Goal: Find specific fact

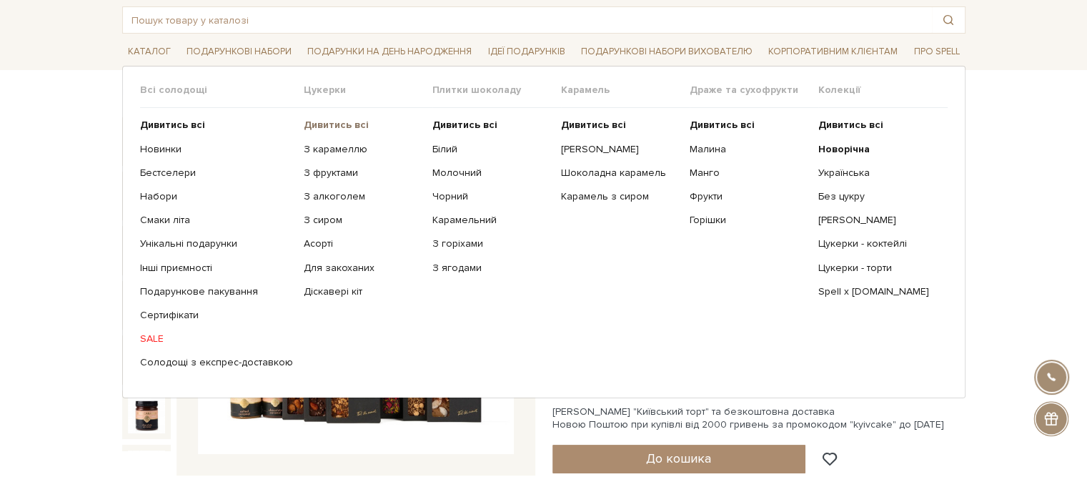
click at [326, 122] on b "Дивитись всі" at bounding box center [336, 125] width 65 height 12
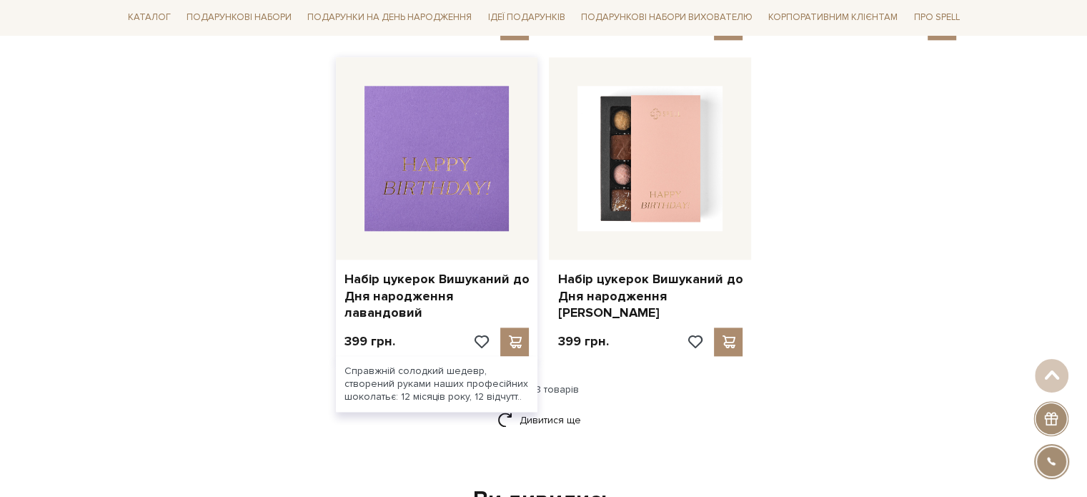
scroll to position [2001, 0]
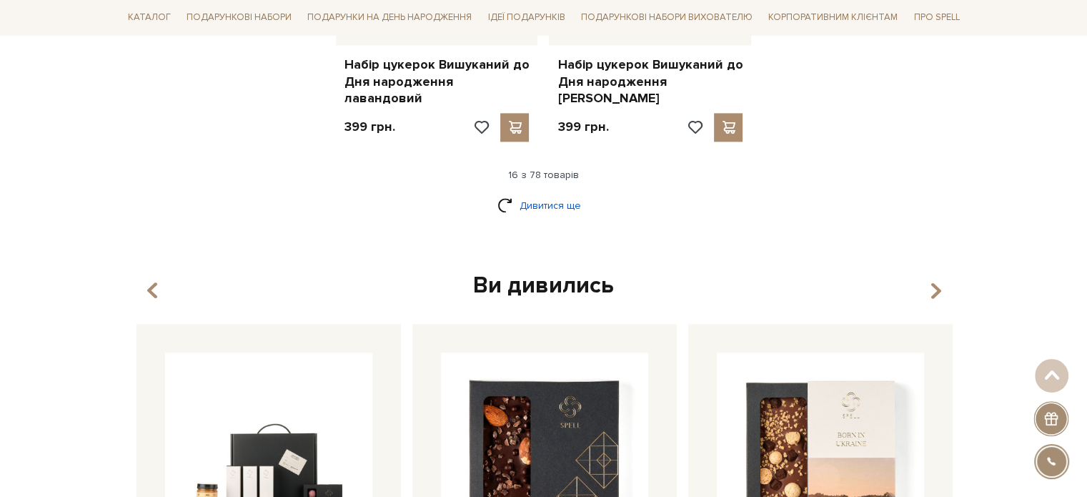
click at [538, 193] on link "Дивитися ще" at bounding box center [543, 205] width 93 height 25
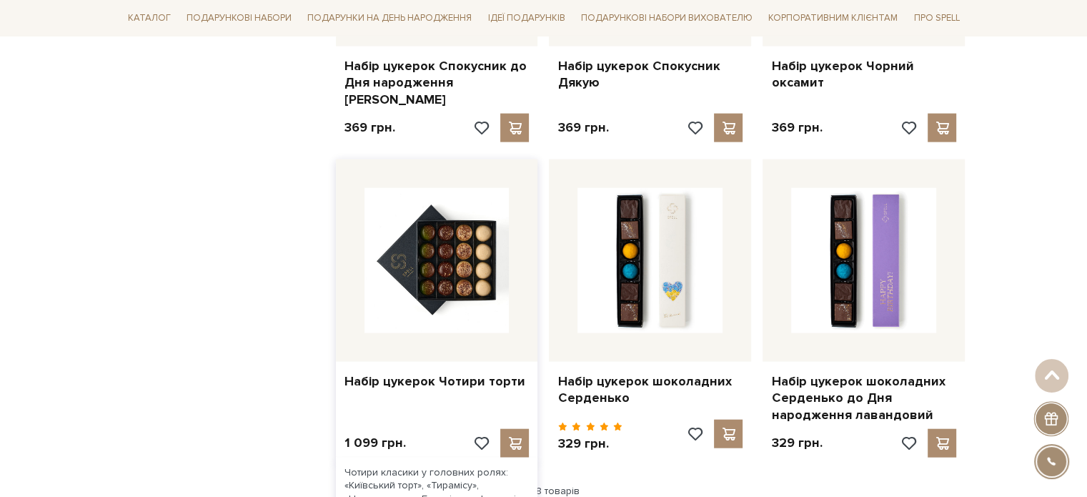
scroll to position [3359, 0]
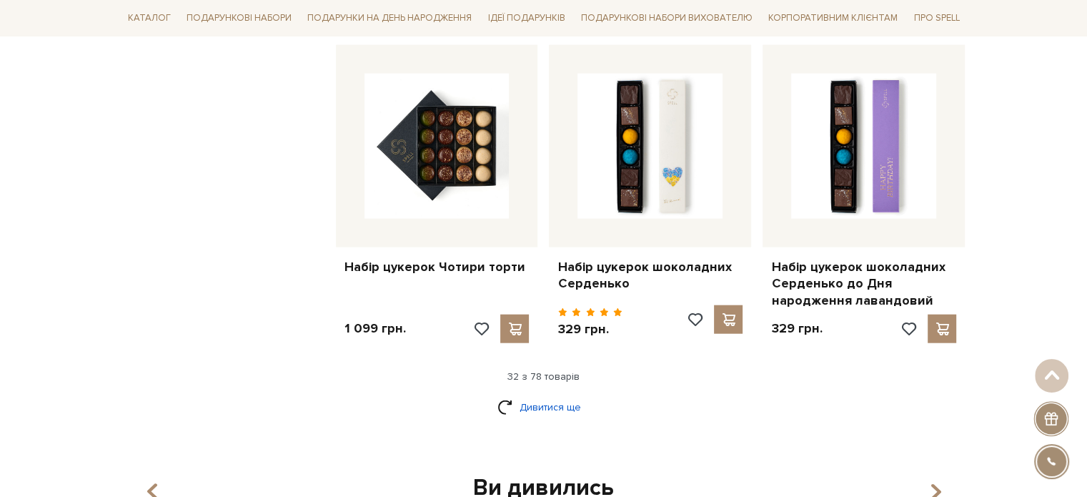
click at [552, 395] on link "Дивитися ще" at bounding box center [543, 407] width 93 height 25
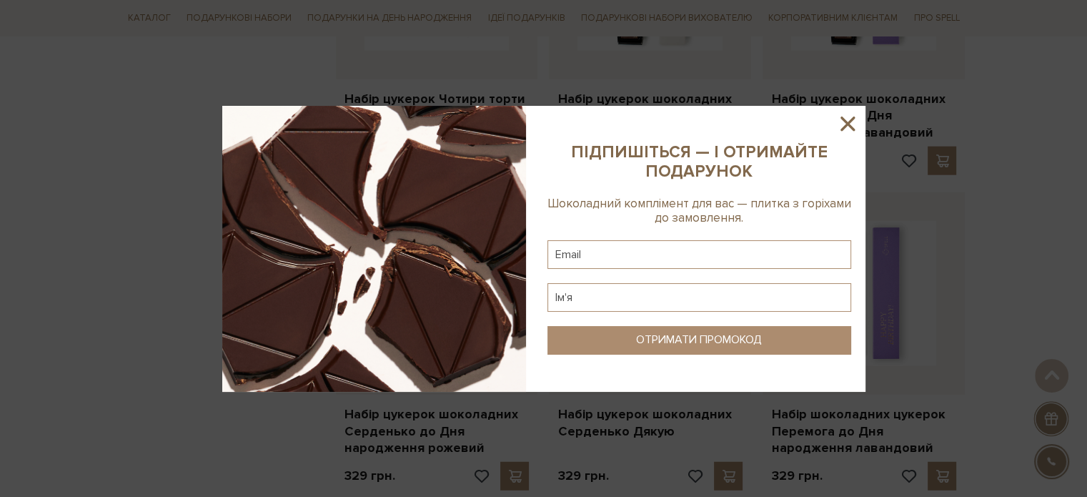
scroll to position [3645, 0]
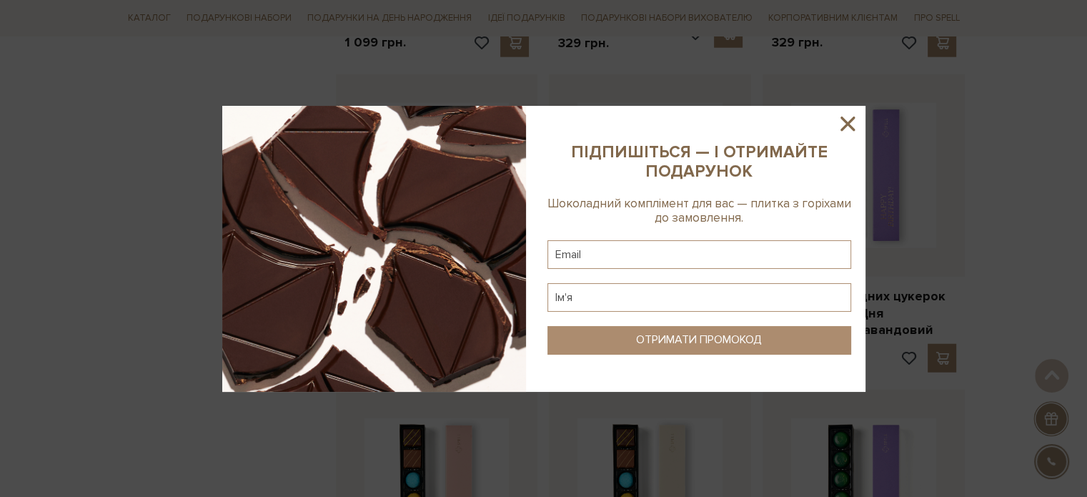
click at [839, 125] on icon at bounding box center [848, 123] width 24 height 24
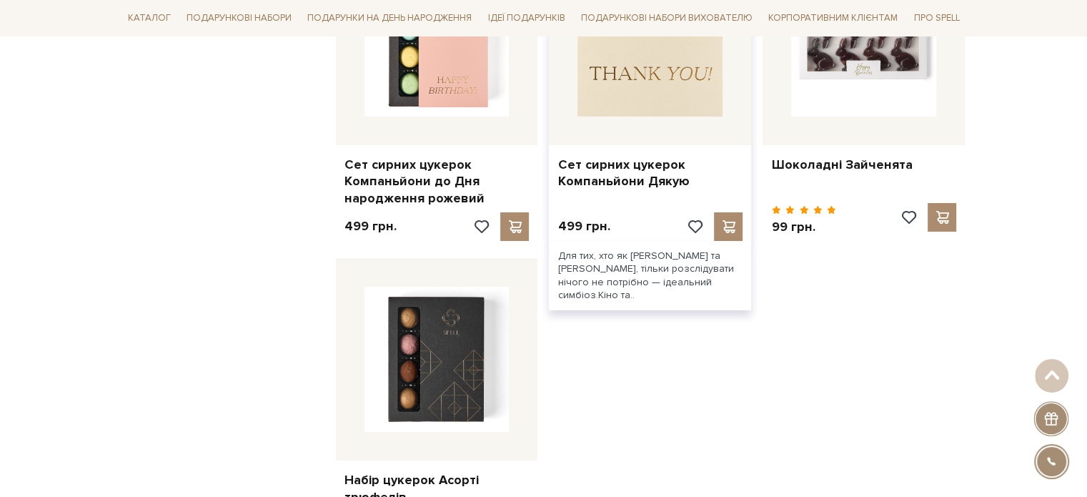
scroll to position [5146, 0]
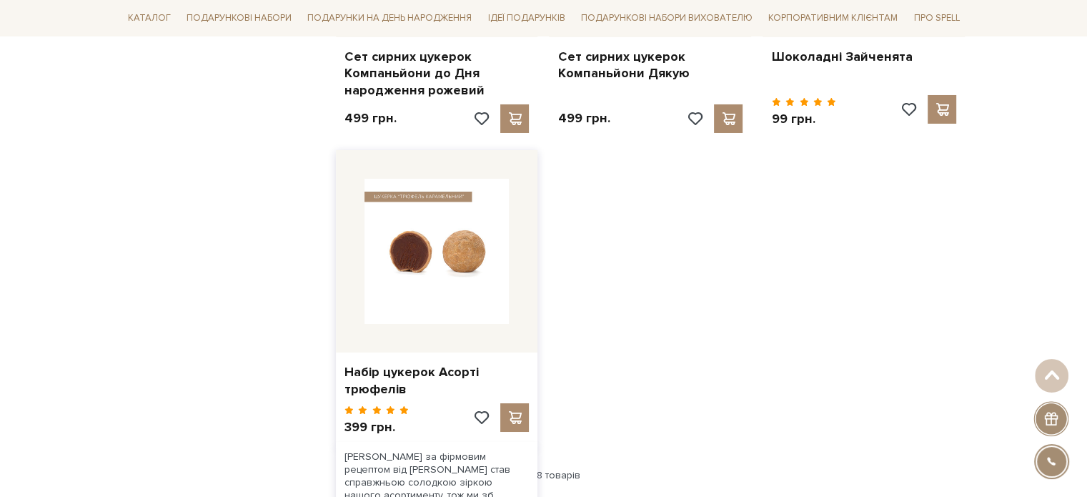
click at [465, 232] on img at bounding box center [437, 251] width 145 height 145
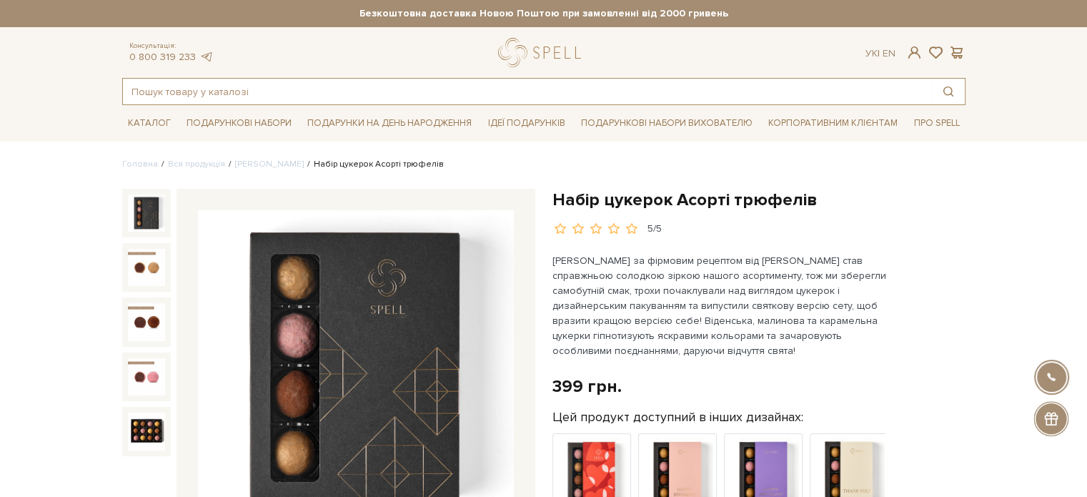
paste input "3524 Набір Колекціонер обіймів"
type input "3524 Набір Колекціонер обіймів"
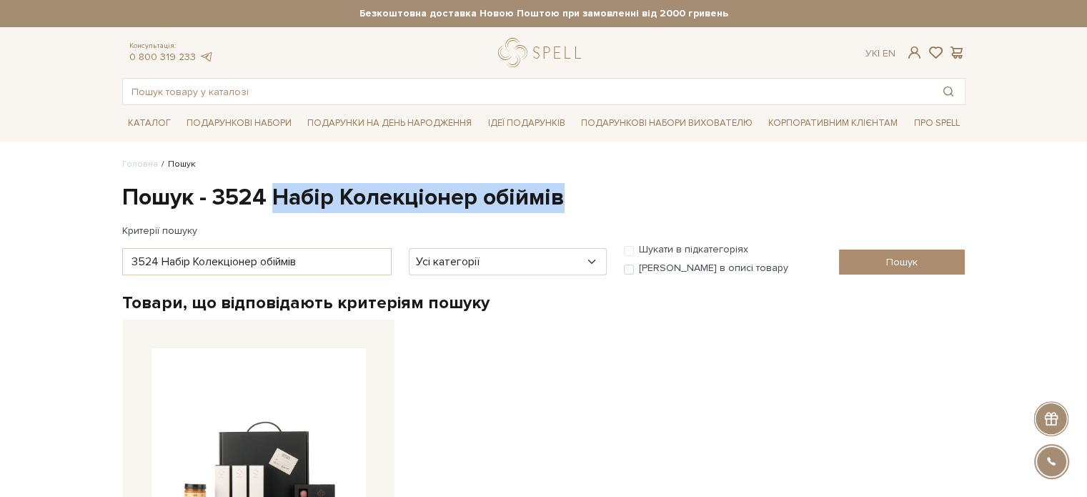
drag, startPoint x: 435, startPoint y: 199, endPoint x: 275, endPoint y: 180, distance: 161.3
click at [275, 180] on div "Головна Пошук Пошук - 3524 Набір Колекціонер обіймів Критерії пошуку 3524 Набір…" at bounding box center [544, 408] width 861 height 501
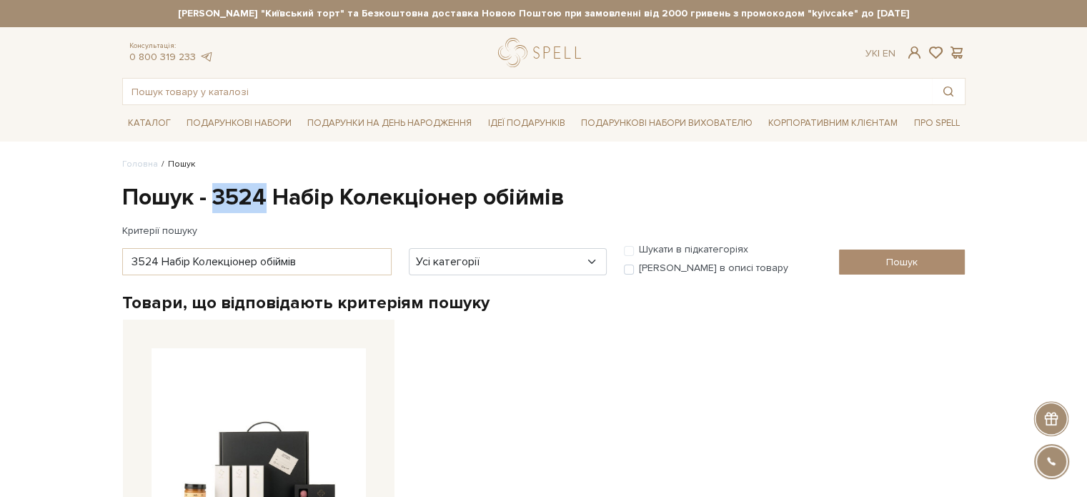
drag, startPoint x: 257, startPoint y: 201, endPoint x: 212, endPoint y: 199, distance: 45.1
click at [212, 199] on h1 "Пошук - 3524 Набір Колекціонер обіймів" at bounding box center [543, 198] width 843 height 30
copy h1 "3524"
